Goal: Task Accomplishment & Management: Manage account settings

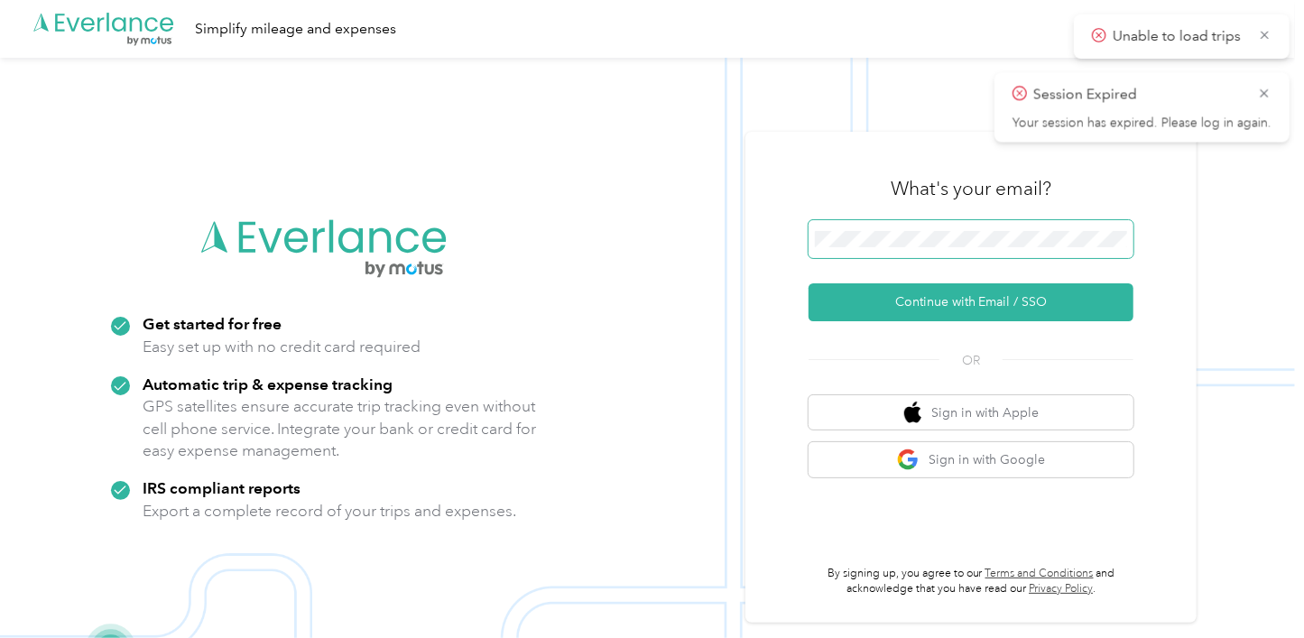
click at [991, 230] on span at bounding box center [971, 239] width 325 height 38
click at [910, 248] on span at bounding box center [971, 239] width 325 height 38
drag, startPoint x: 1263, startPoint y: 89, endPoint x: 1062, endPoint y: 158, distance: 212.6
click at [1259, 90] on icon at bounding box center [1264, 93] width 14 height 16
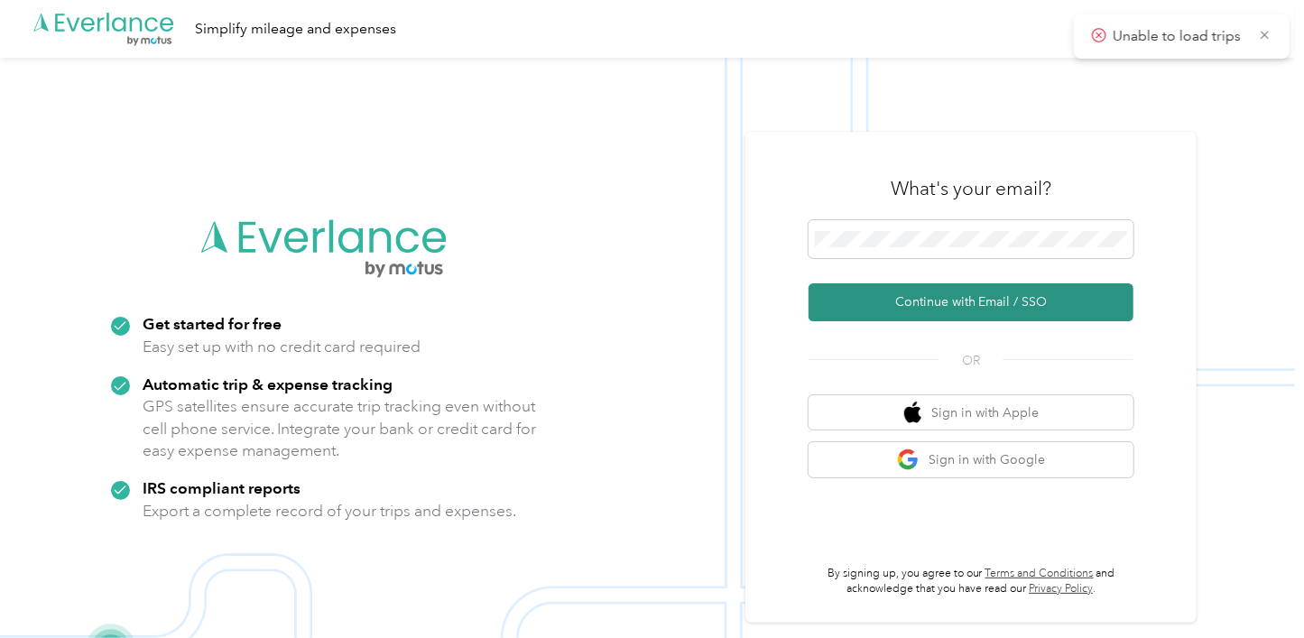
click at [935, 300] on button "Continue with Email / SSO" at bounding box center [971, 302] width 325 height 38
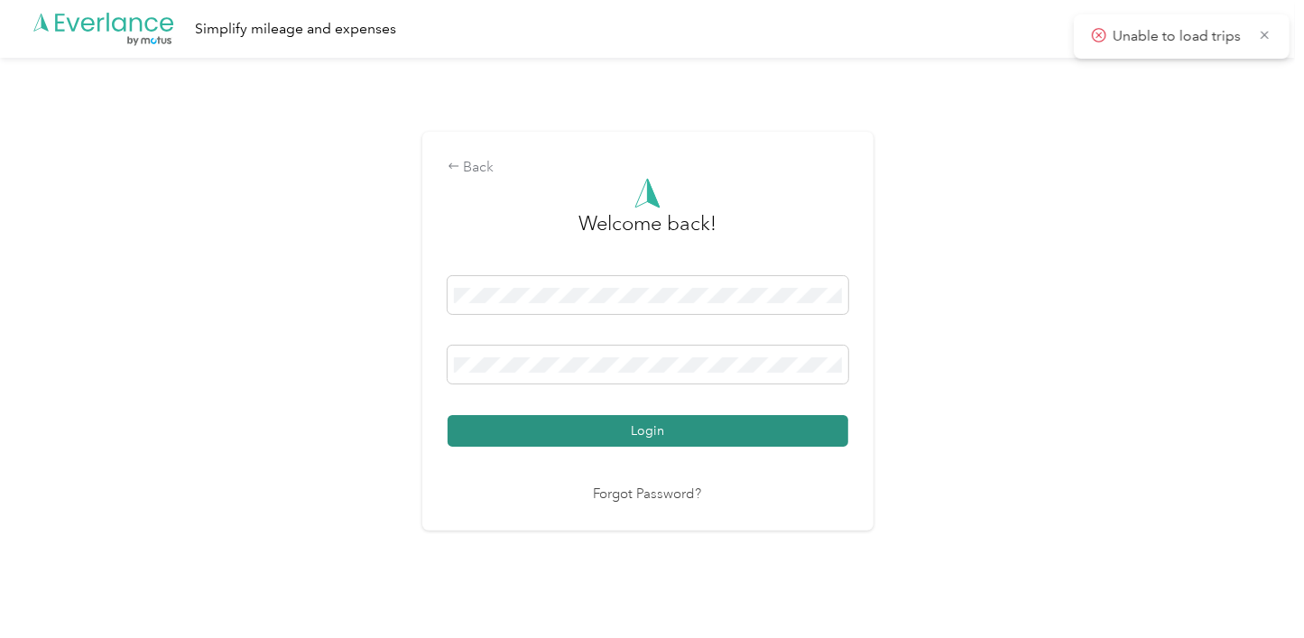
click at [666, 431] on button "Login" at bounding box center [648, 431] width 401 height 32
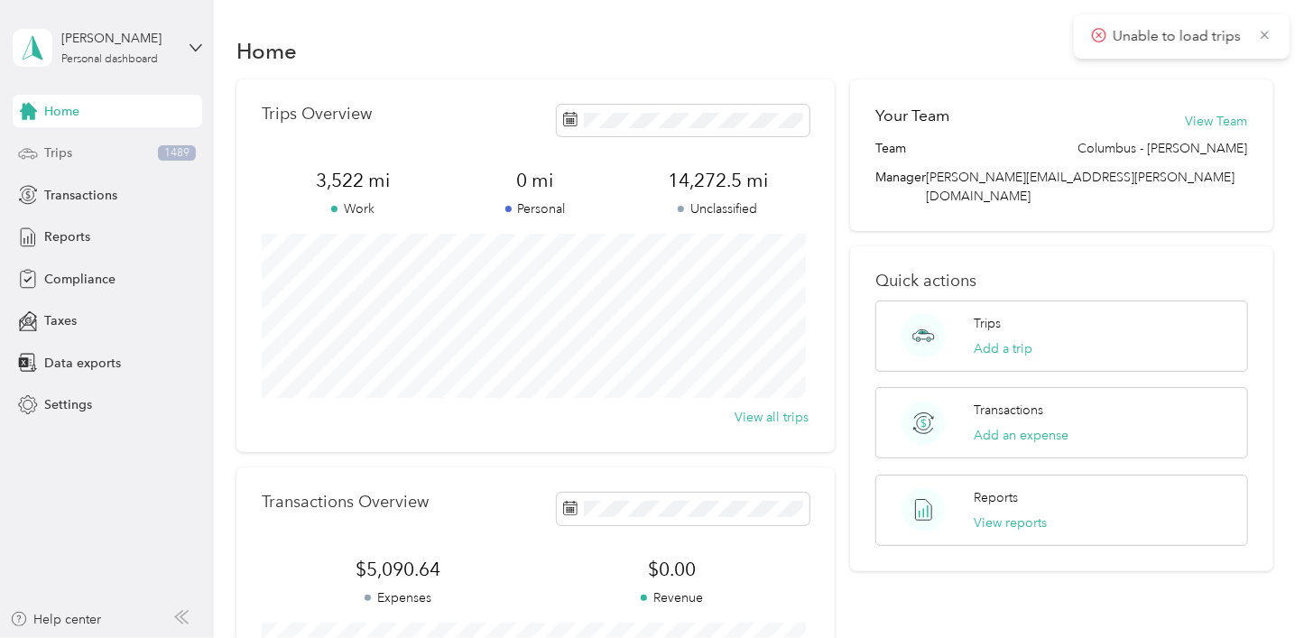
click at [66, 148] on span "Trips" at bounding box center [58, 152] width 28 height 19
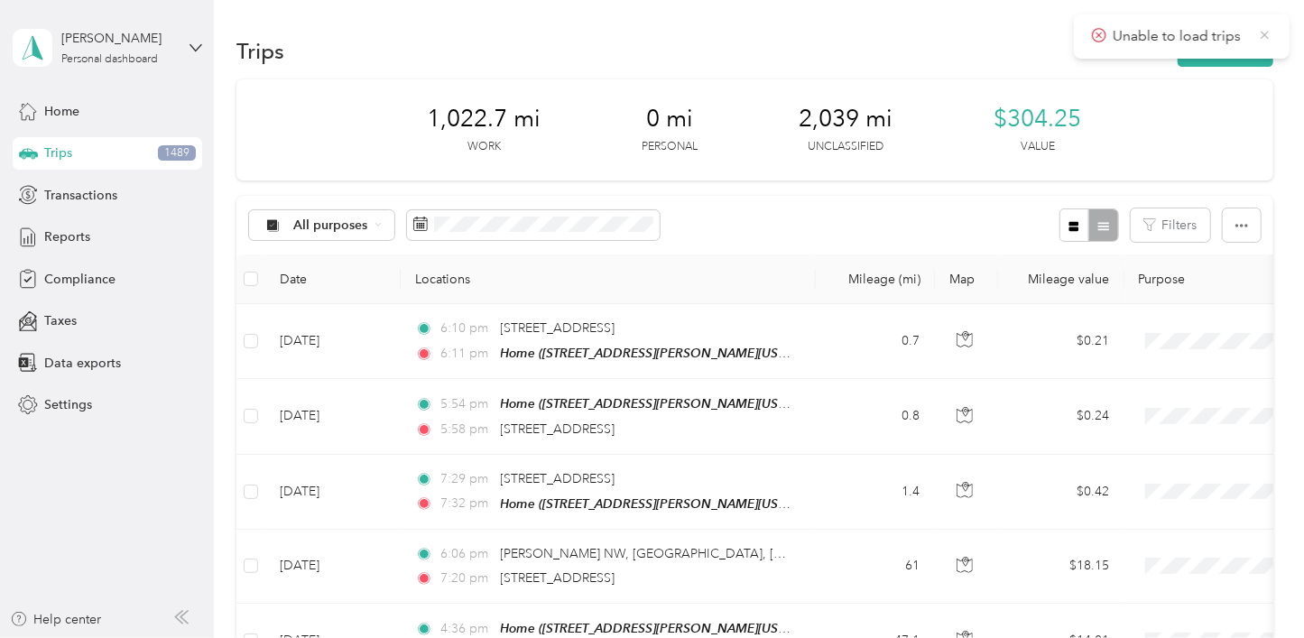
click at [1267, 30] on icon at bounding box center [1265, 35] width 14 height 16
click at [66, 106] on span "Home" at bounding box center [61, 111] width 35 height 19
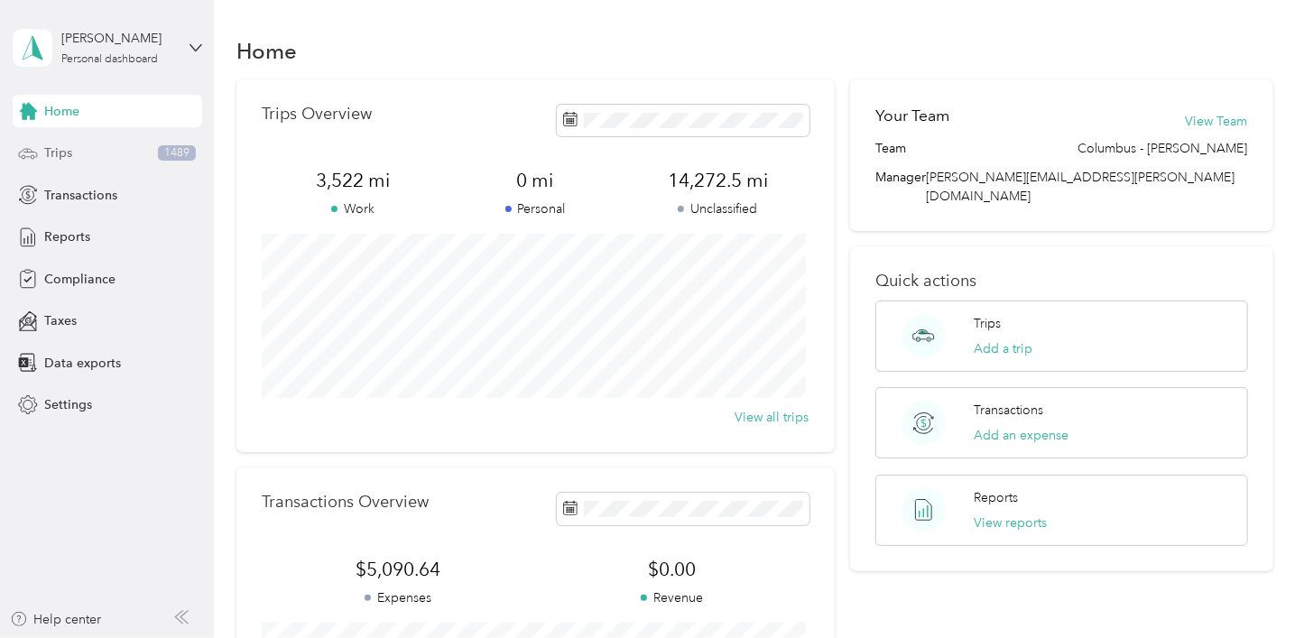
click at [57, 153] on span "Trips" at bounding box center [58, 152] width 28 height 19
